Goal: Navigation & Orientation: Find specific page/section

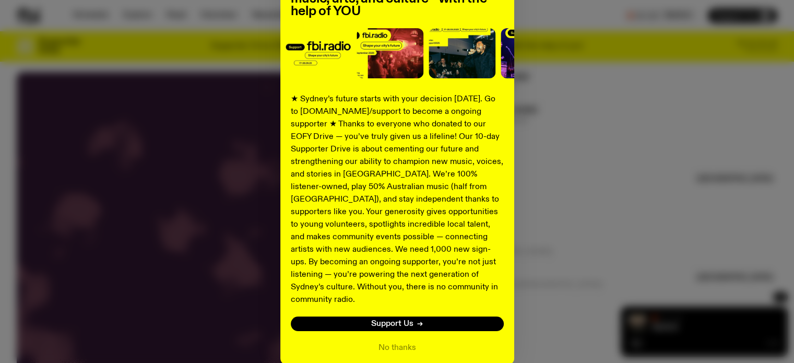
scroll to position [154, 0]
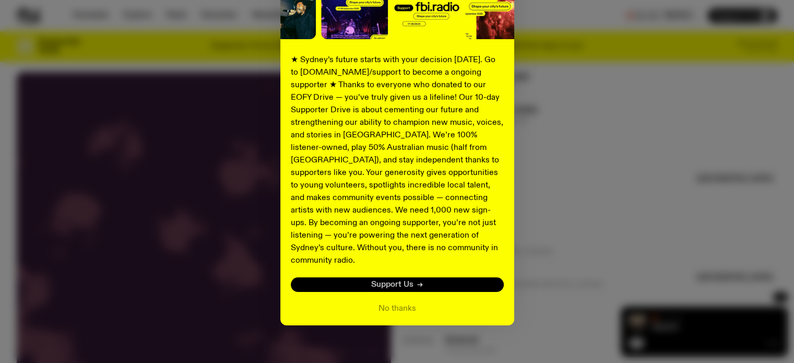
click at [410, 277] on link "Support Us" at bounding box center [397, 284] width 213 height 15
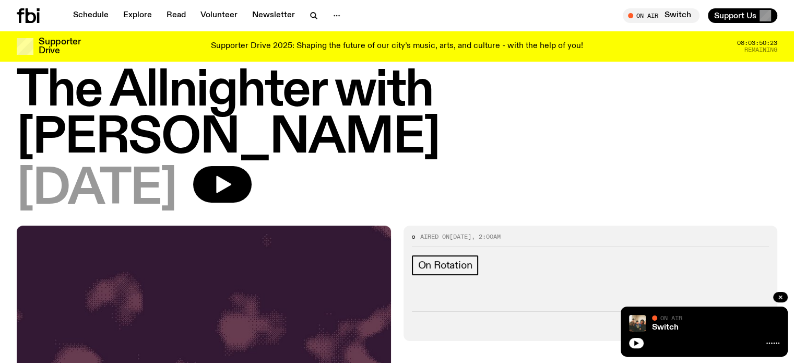
scroll to position [0, 0]
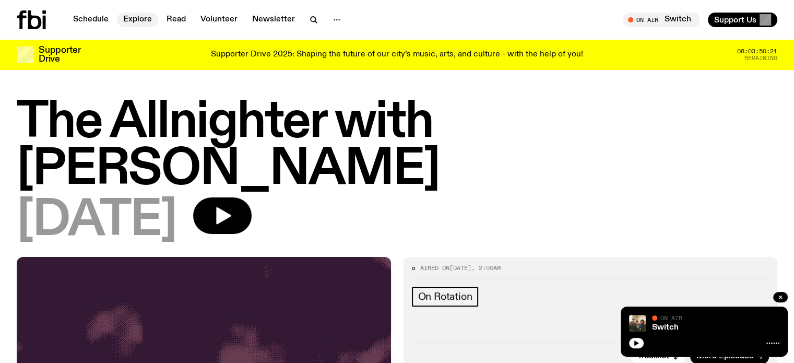
click at [146, 18] on link "Explore" at bounding box center [137, 20] width 41 height 15
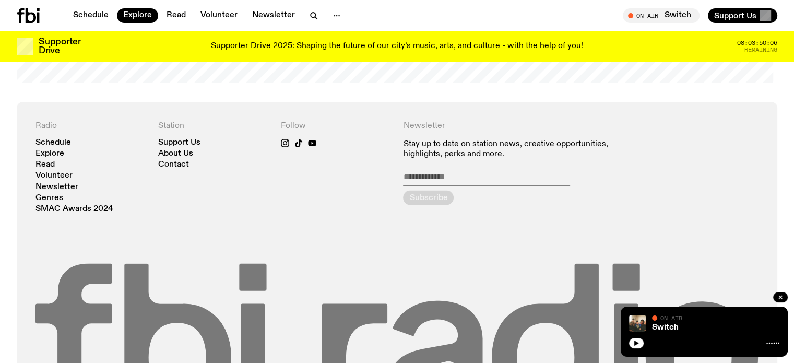
scroll to position [1873, 0]
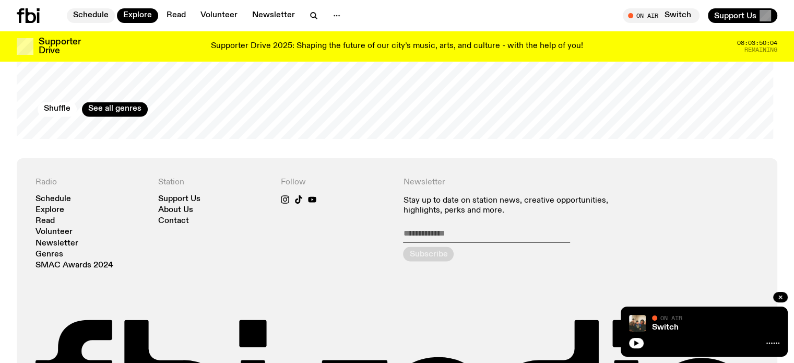
click at [105, 11] on link "Schedule" at bounding box center [91, 15] width 48 height 15
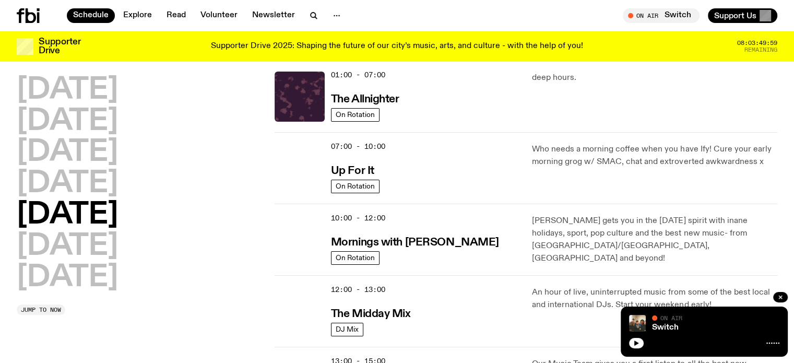
scroll to position [52, 0]
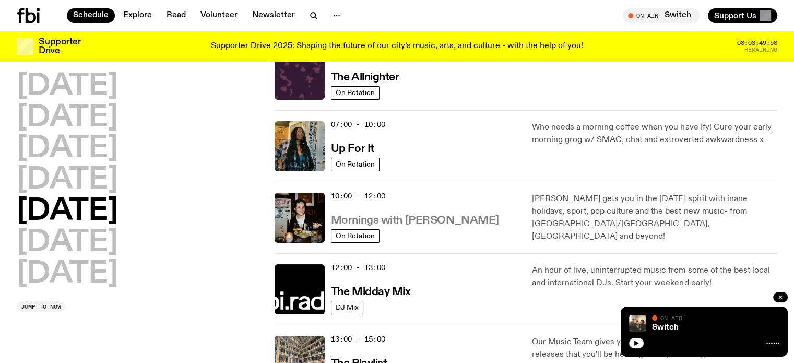
click at [407, 222] on h3 "Mornings with Sam Lane" at bounding box center [415, 220] width 168 height 11
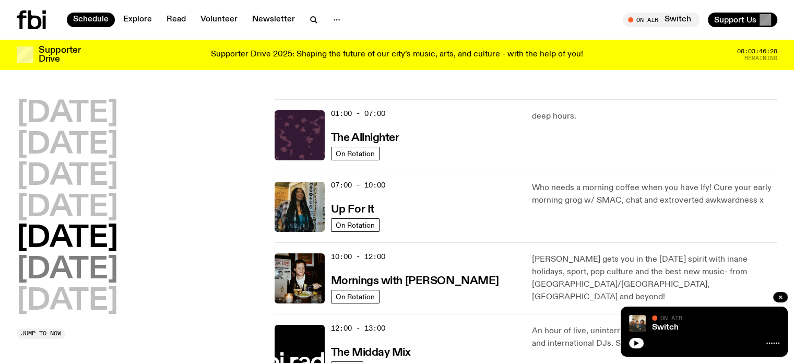
click at [103, 276] on h2 "Saturday" at bounding box center [67, 269] width 101 height 29
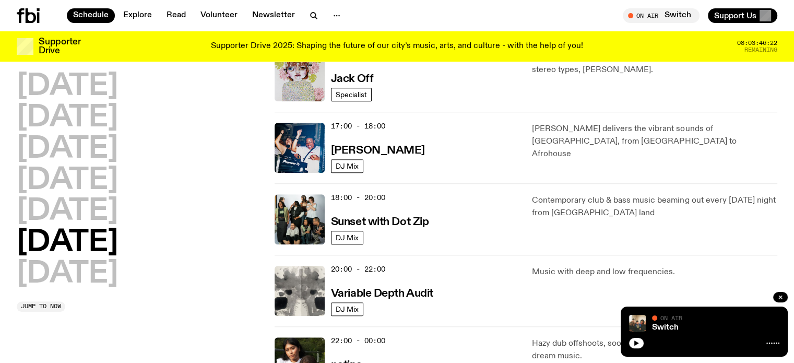
scroll to position [760, 0]
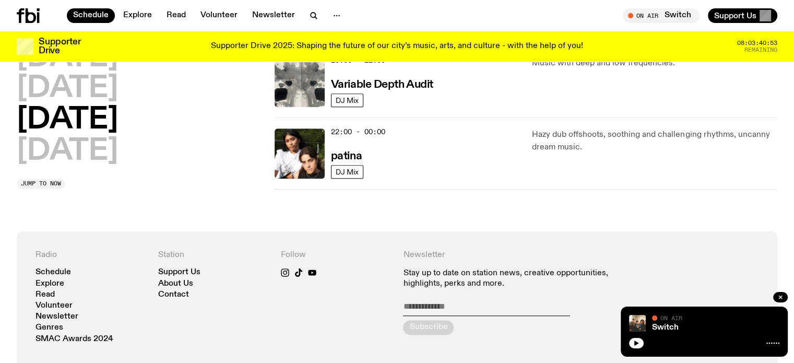
click at [352, 183] on div "22:00 - 00:00 patina DJ Mix Hazy dub offshoots, soothing and challenging rhythm…" at bounding box center [526, 153] width 503 height 72
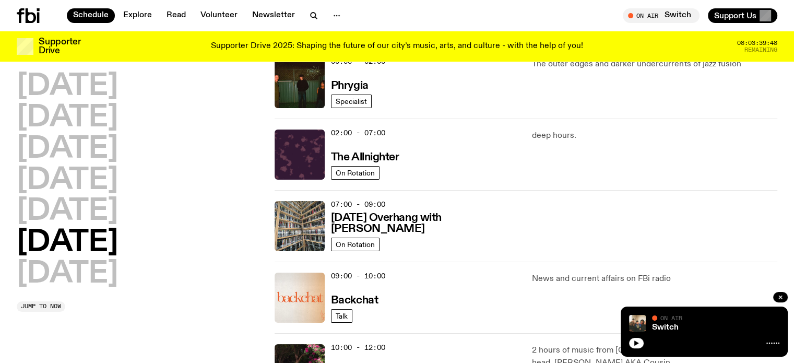
scroll to position [0, 0]
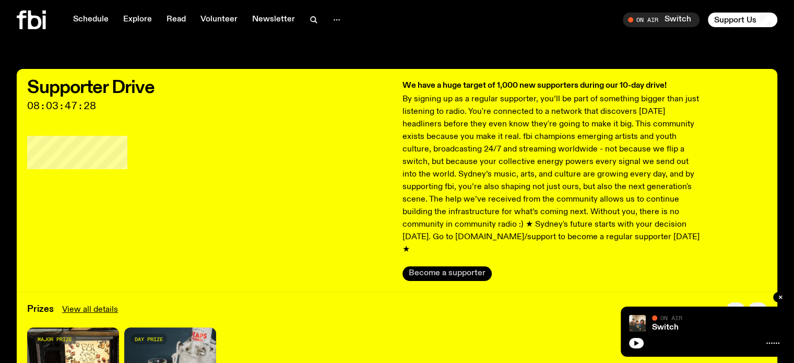
click at [479, 267] on button "Become a supporter" at bounding box center [447, 273] width 89 height 15
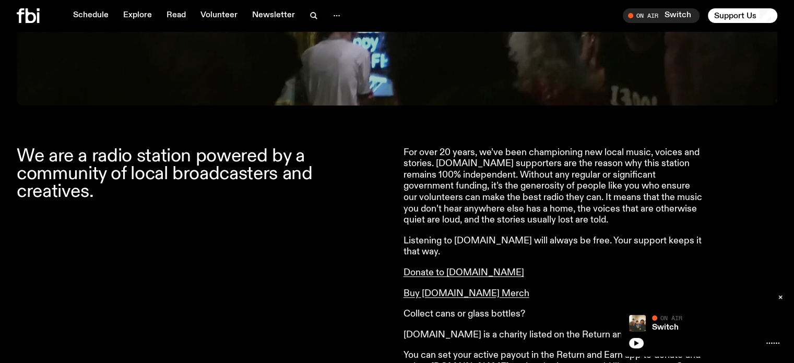
scroll to position [718, 0]
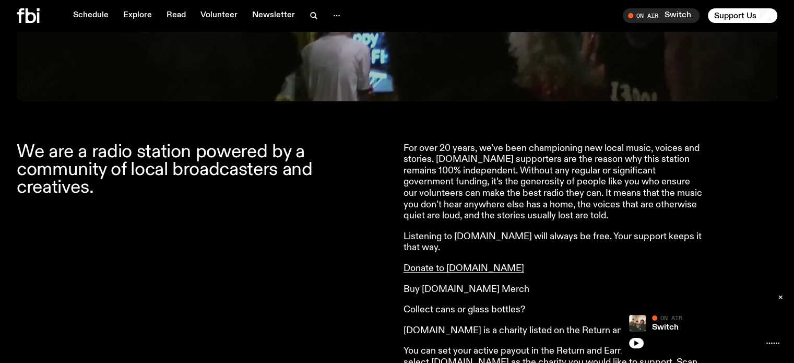
click at [470, 285] on link "Buy fbi.radio Merch" at bounding box center [467, 289] width 126 height 9
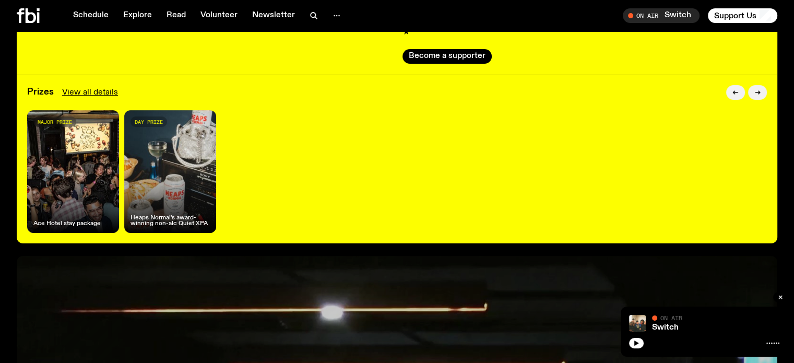
scroll to position [0, 0]
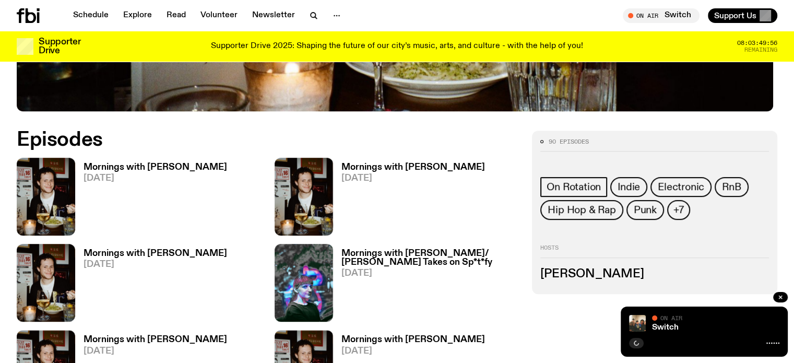
scroll to position [514, 0]
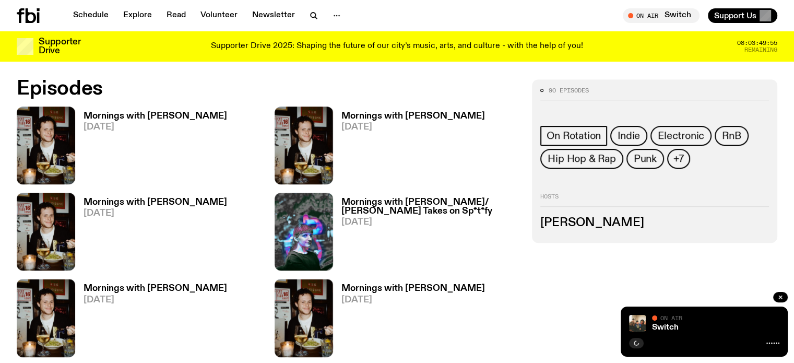
click at [640, 229] on h3 "[PERSON_NAME]" at bounding box center [654, 222] width 229 height 11
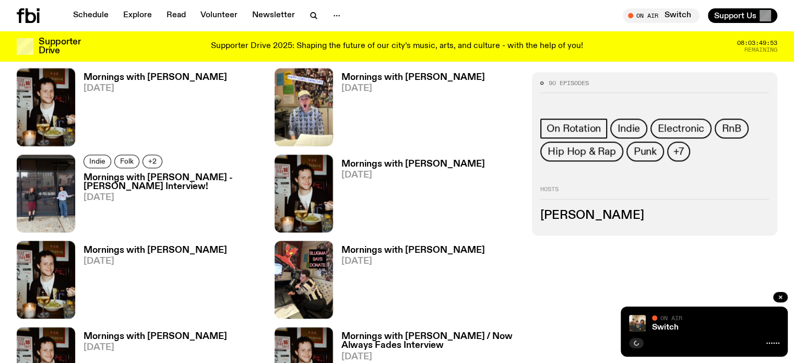
scroll to position [1245, 0]
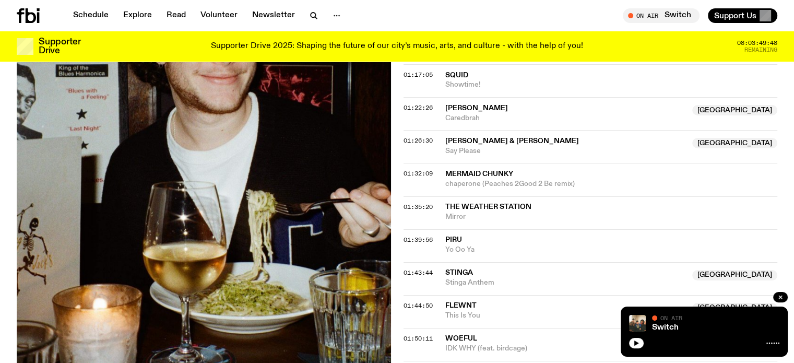
scroll to position [1089, 0]
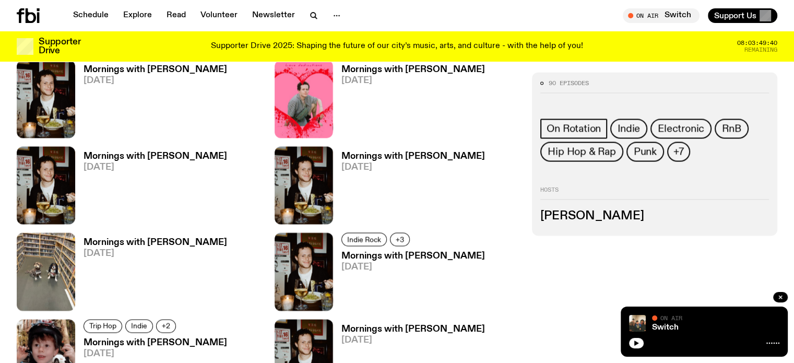
scroll to position [1901, 0]
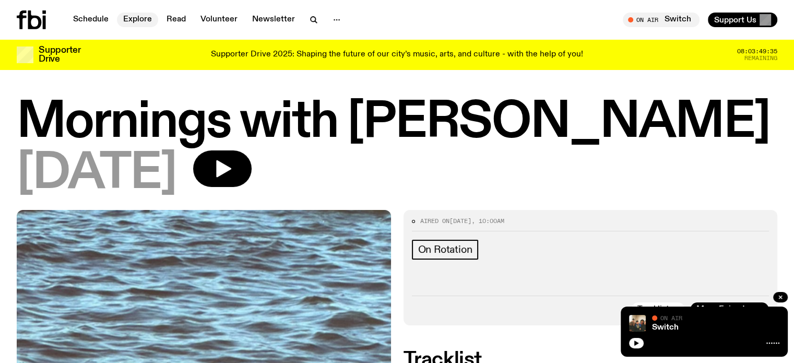
click at [131, 25] on link "Explore" at bounding box center [137, 20] width 41 height 15
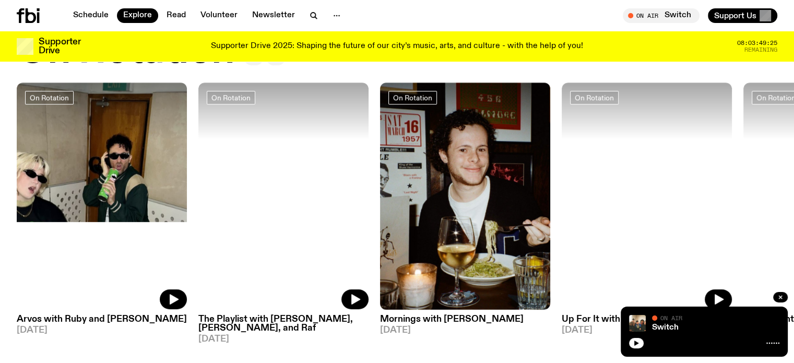
scroll to position [418, 0]
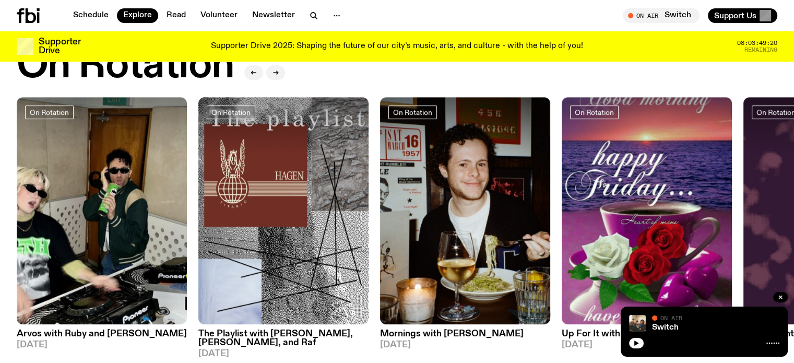
click at [308, 333] on h3 "The Playlist with Jim, Hannah, Alisha, and Raf" at bounding box center [283, 338] width 170 height 18
click at [594, 334] on h3 "Up For It with Louisa Christie" at bounding box center [647, 333] width 170 height 9
click at [275, 74] on icon "button" at bounding box center [276, 72] width 6 height 6
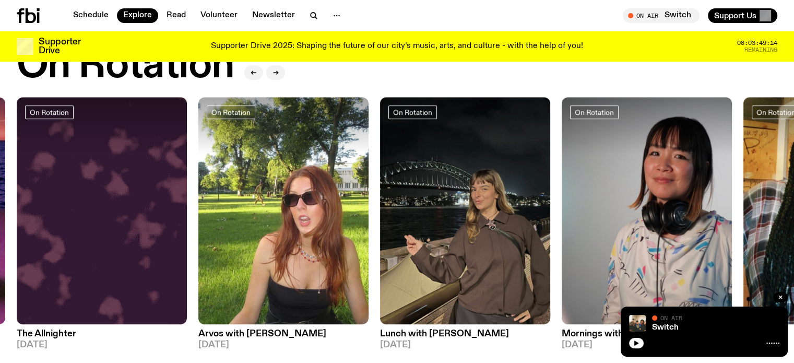
click at [58, 338] on h3 "The Allnighter" at bounding box center [102, 333] width 170 height 9
click at [276, 329] on h3 "Arvos with [PERSON_NAME]" at bounding box center [283, 333] width 170 height 9
click at [446, 336] on h3 "Lunch with Izzy Page" at bounding box center [465, 333] width 170 height 9
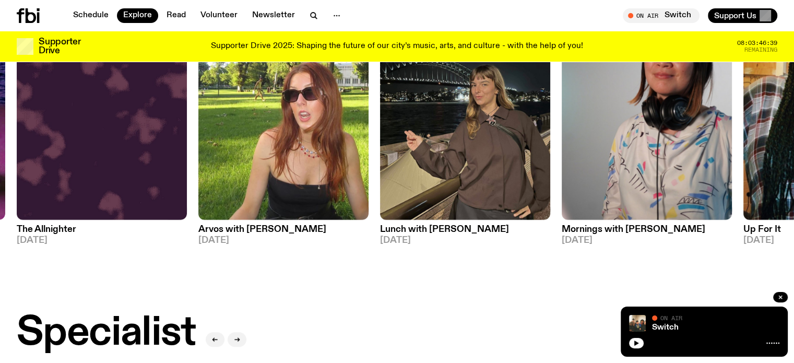
scroll to position [521, 0]
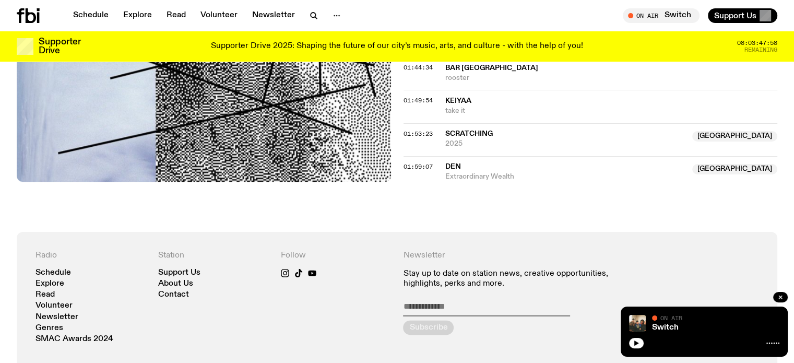
scroll to position [1092, 0]
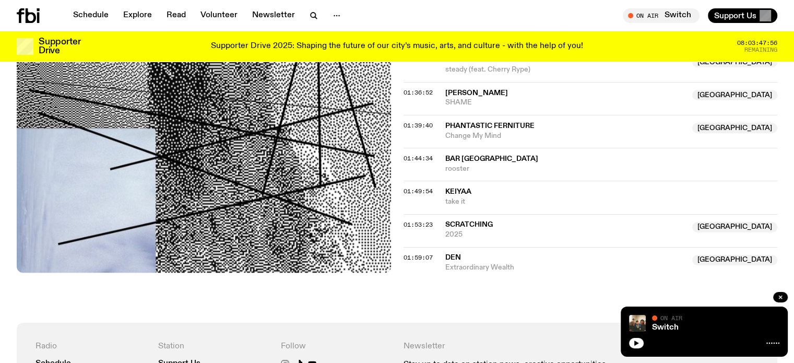
click at [283, 360] on icon at bounding box center [285, 364] width 8 height 8
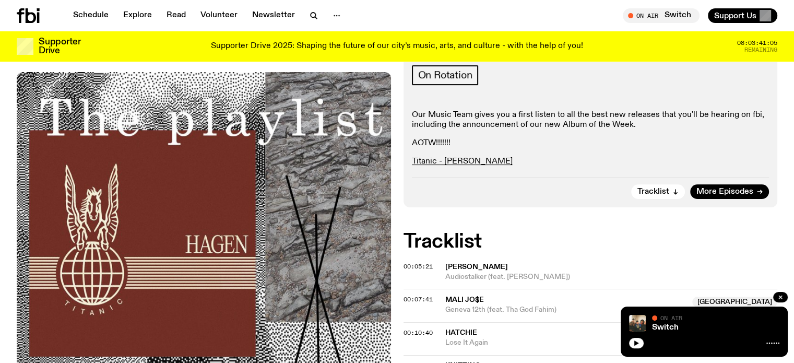
scroll to position [257, 0]
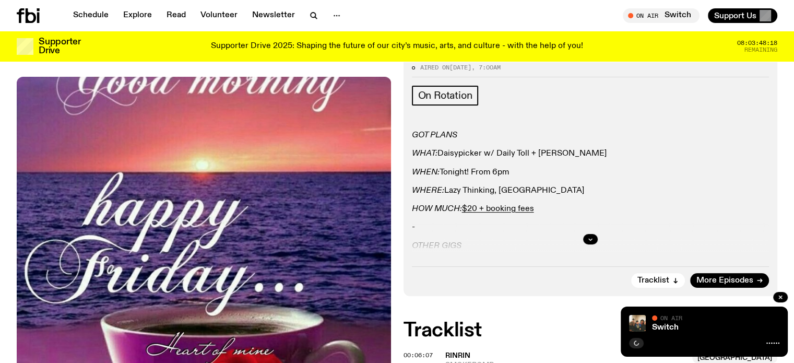
scroll to position [149, 0]
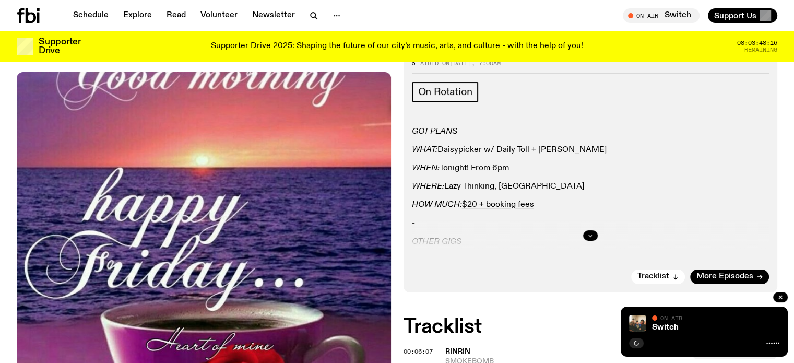
click at [587, 234] on icon "button" at bounding box center [590, 235] width 6 height 6
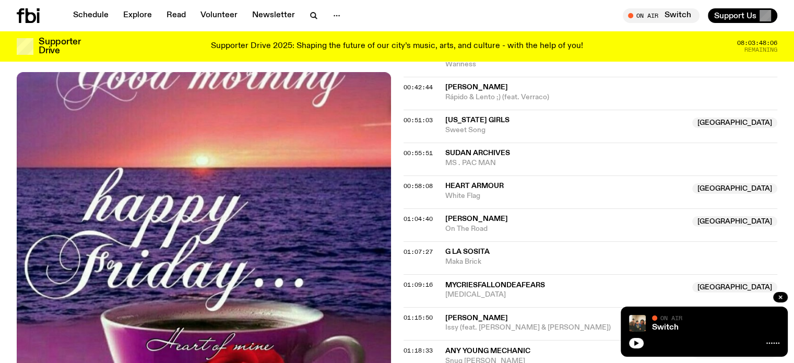
scroll to position [881, 0]
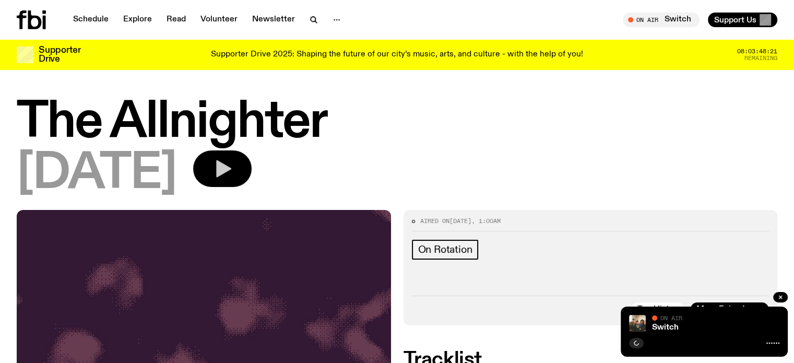
click at [231, 167] on icon "button" at bounding box center [223, 168] width 15 height 17
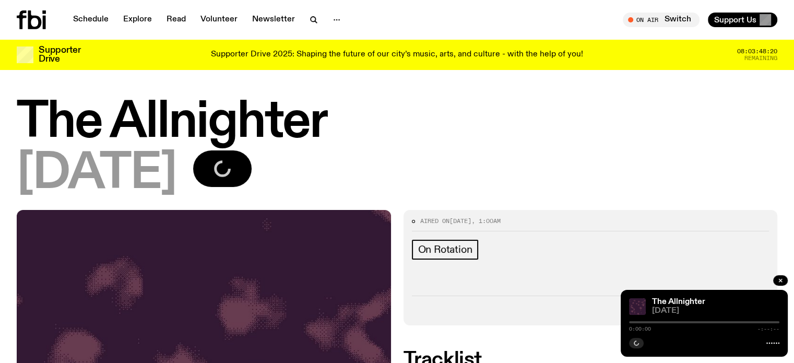
click at [645, 321] on div at bounding box center [704, 322] width 150 height 2
click at [245, 156] on button "button" at bounding box center [222, 168] width 58 height 37
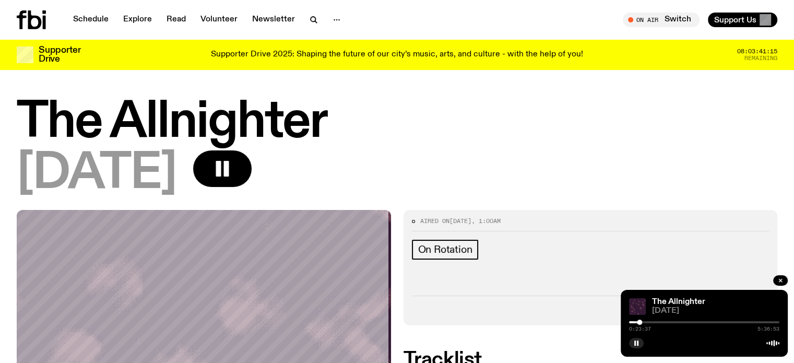
drag, startPoint x: 631, startPoint y: 324, endPoint x: 640, endPoint y: 322, distance: 9.0
click at [640, 322] on div at bounding box center [639, 322] width 5 height 5
click at [639, 324] on div at bounding box center [639, 322] width 5 height 5
drag, startPoint x: 639, startPoint y: 321, endPoint x: 646, endPoint y: 320, distance: 7.9
click at [646, 320] on div at bounding box center [643, 322] width 5 height 5
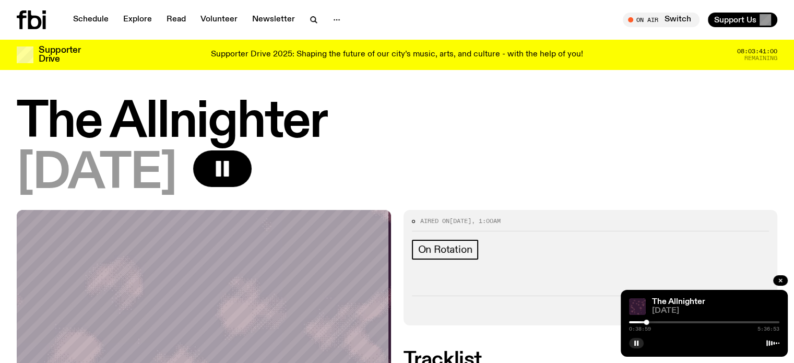
drag, startPoint x: 649, startPoint y: 322, endPoint x: 660, endPoint y: 322, distance: 11.5
click at [660, 322] on div at bounding box center [704, 322] width 150 height 2
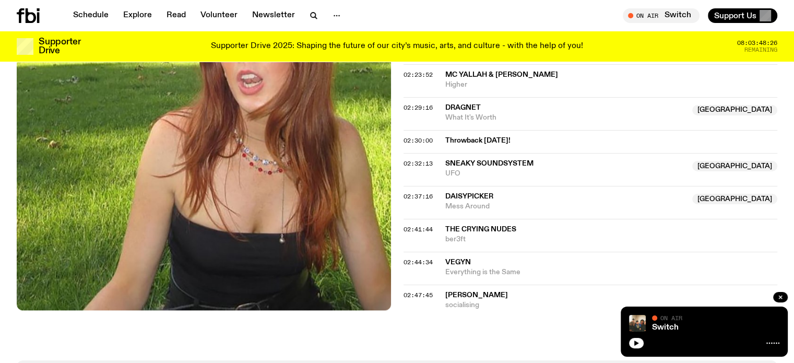
scroll to position [1612, 0]
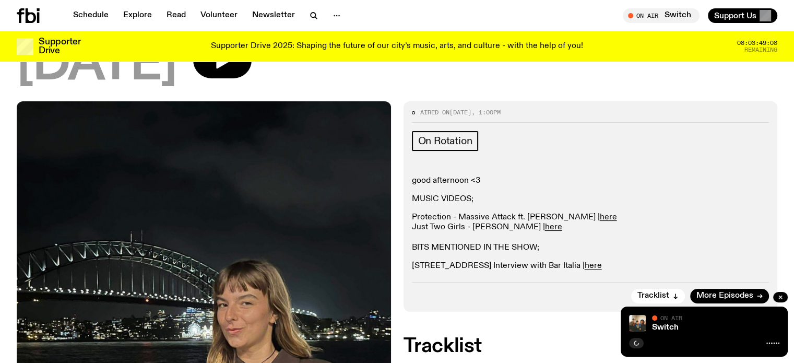
scroll to position [100, 0]
click at [585, 266] on link "here" at bounding box center [593, 266] width 17 height 8
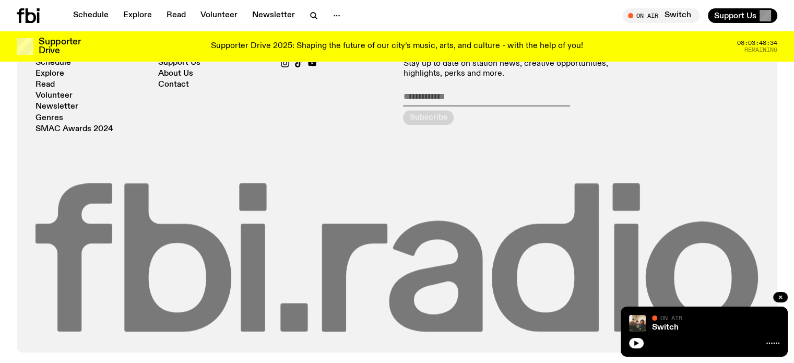
scroll to position [1396, 0]
